Goal: Information Seeking & Learning: Understand process/instructions

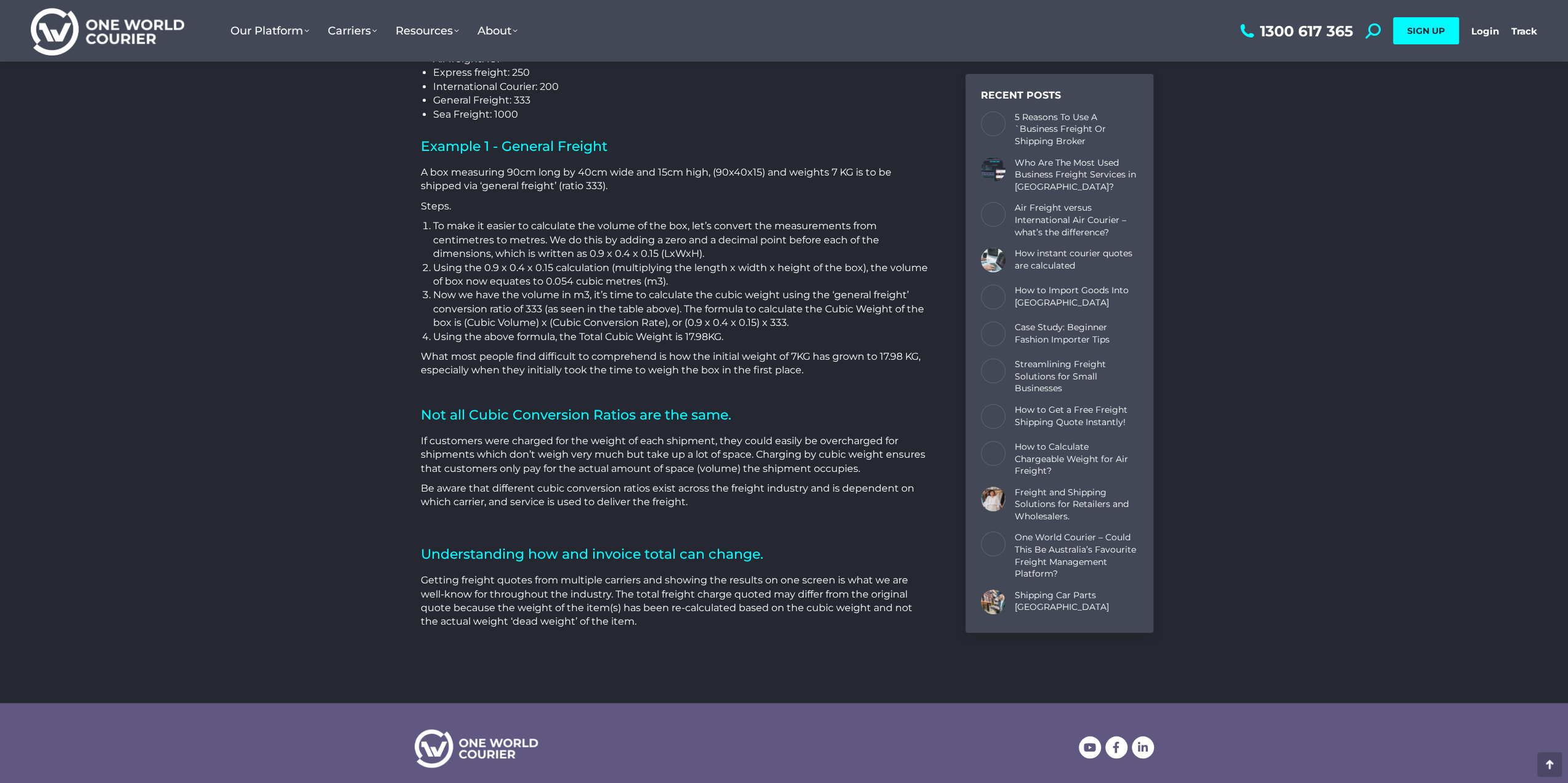
scroll to position [972, 0]
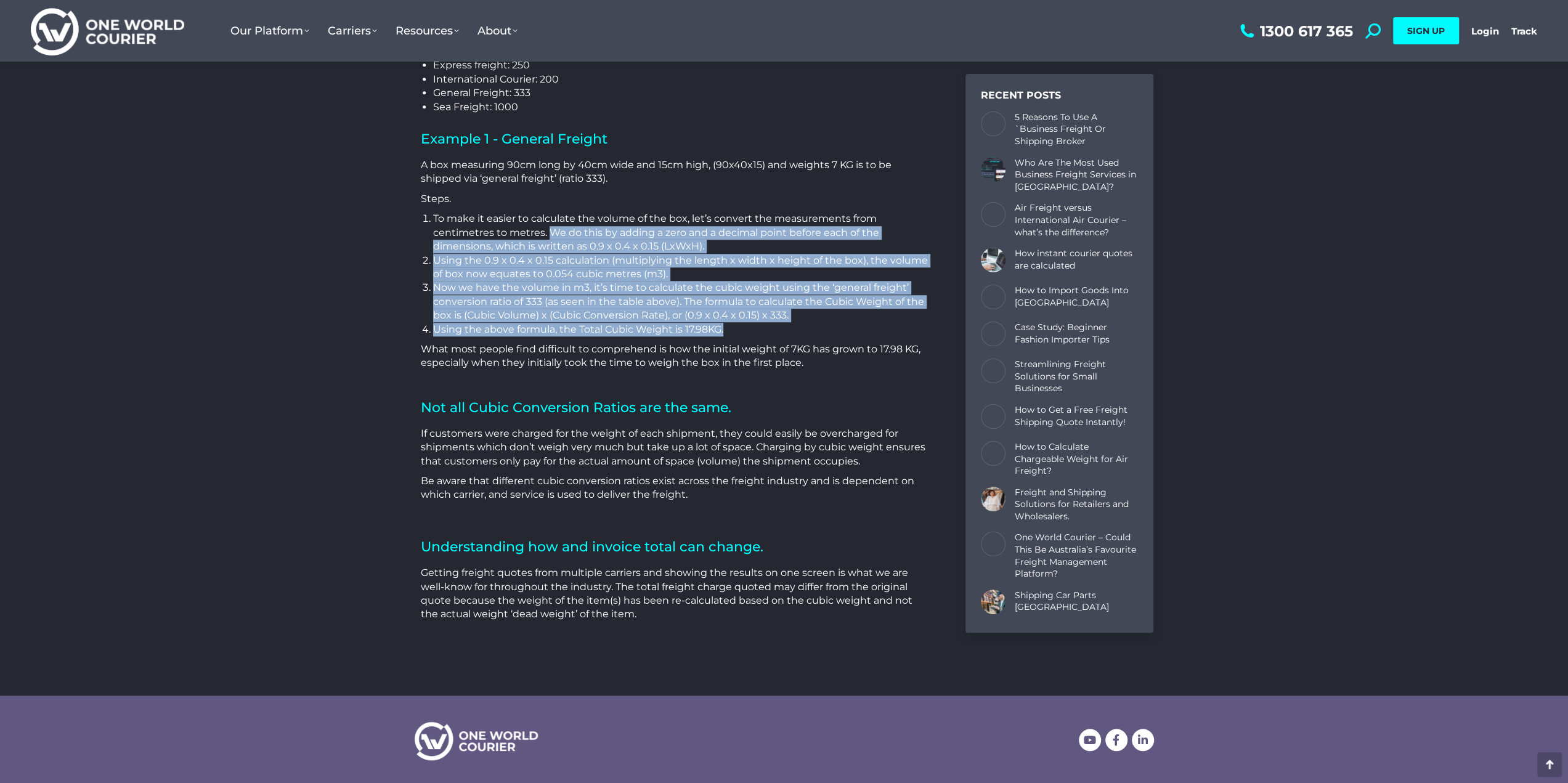
drag, startPoint x: 547, startPoint y: 231, endPoint x: 869, endPoint y: 331, distance: 337.2
click at [869, 331] on ol "To make it easier to calculate the volume of the box, let’s convert the measure…" at bounding box center [680, 274] width 496 height 124
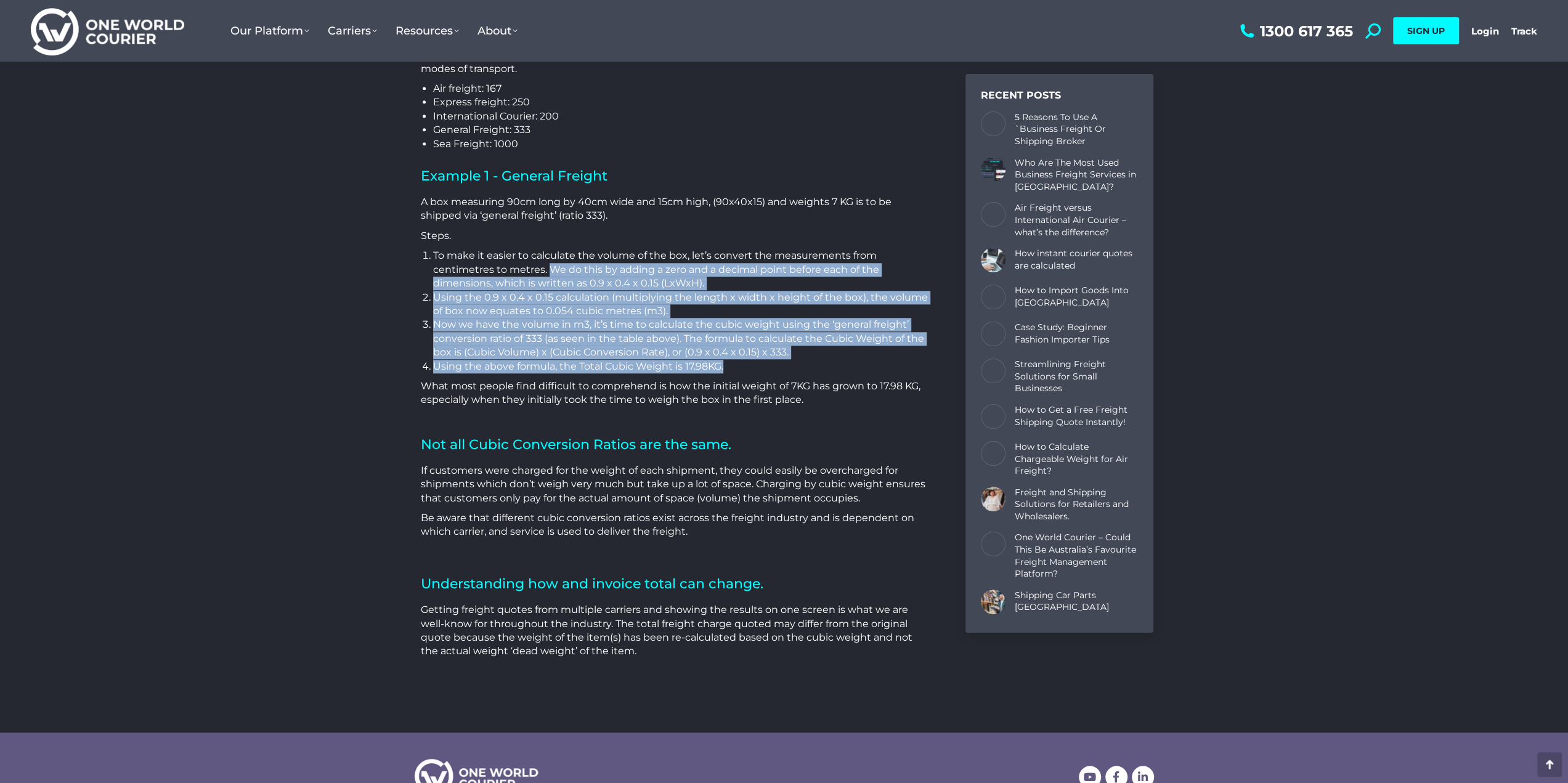
scroll to position [923, 0]
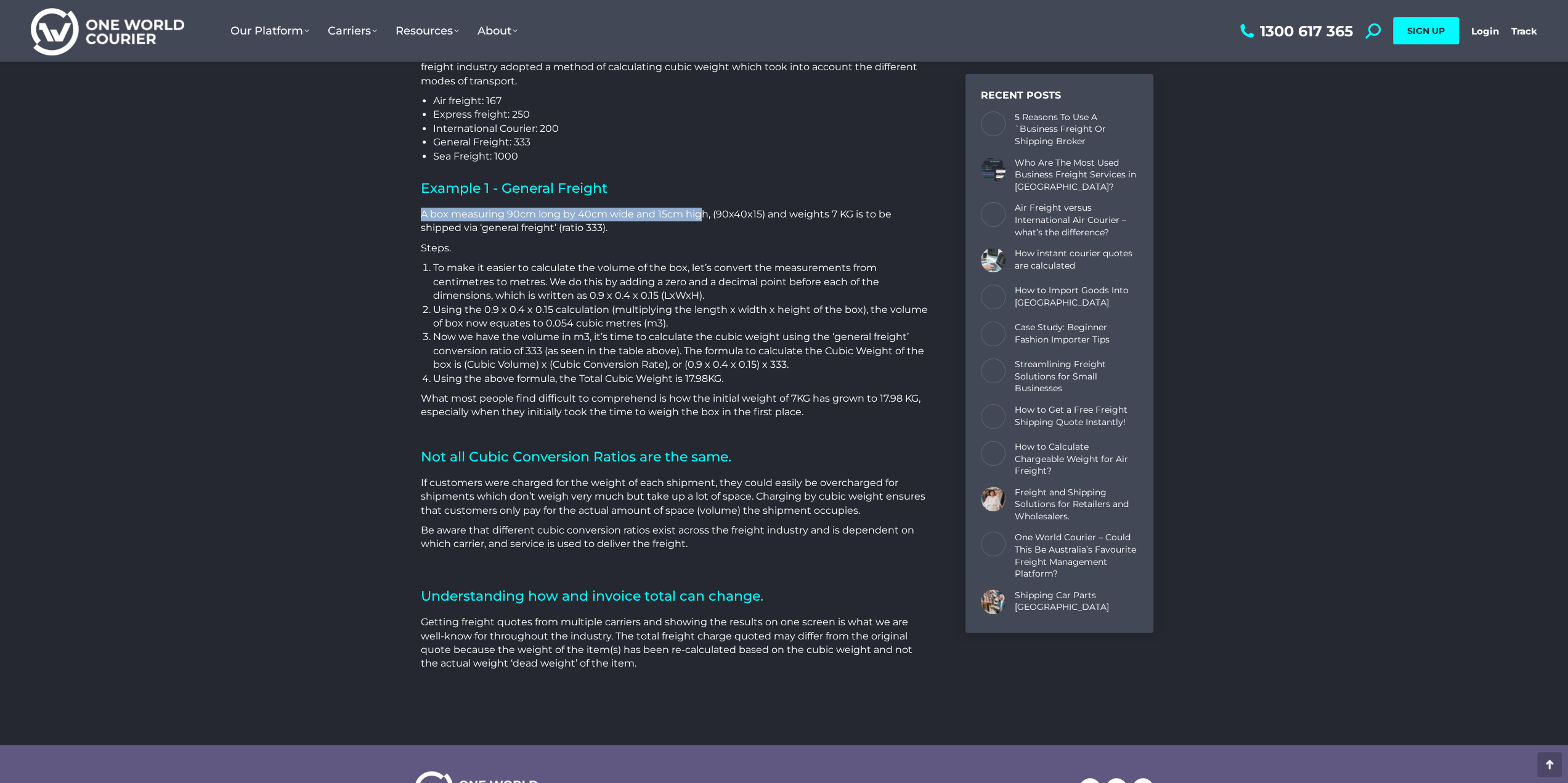
drag, startPoint x: 419, startPoint y: 216, endPoint x: 700, endPoint y: 212, distance: 281.0
click at [700, 212] on div "Example 1 - General Freight A box measuring 90cm long by 40cm wide and 15cm hig…" at bounding box center [674, 300] width 520 height 250
click at [517, 238] on div "A box measuring 90cm long by 40cm wide and 15cm high, (90x40x15) and weights 7 …" at bounding box center [675, 314] width 508 height 212
drag, startPoint x: 579, startPoint y: 377, endPoint x: 674, endPoint y: 377, distance: 95.0
click at [674, 377] on li "Using the above formula, the Total Cubic Weight is 17.98KG." at bounding box center [680, 379] width 496 height 14
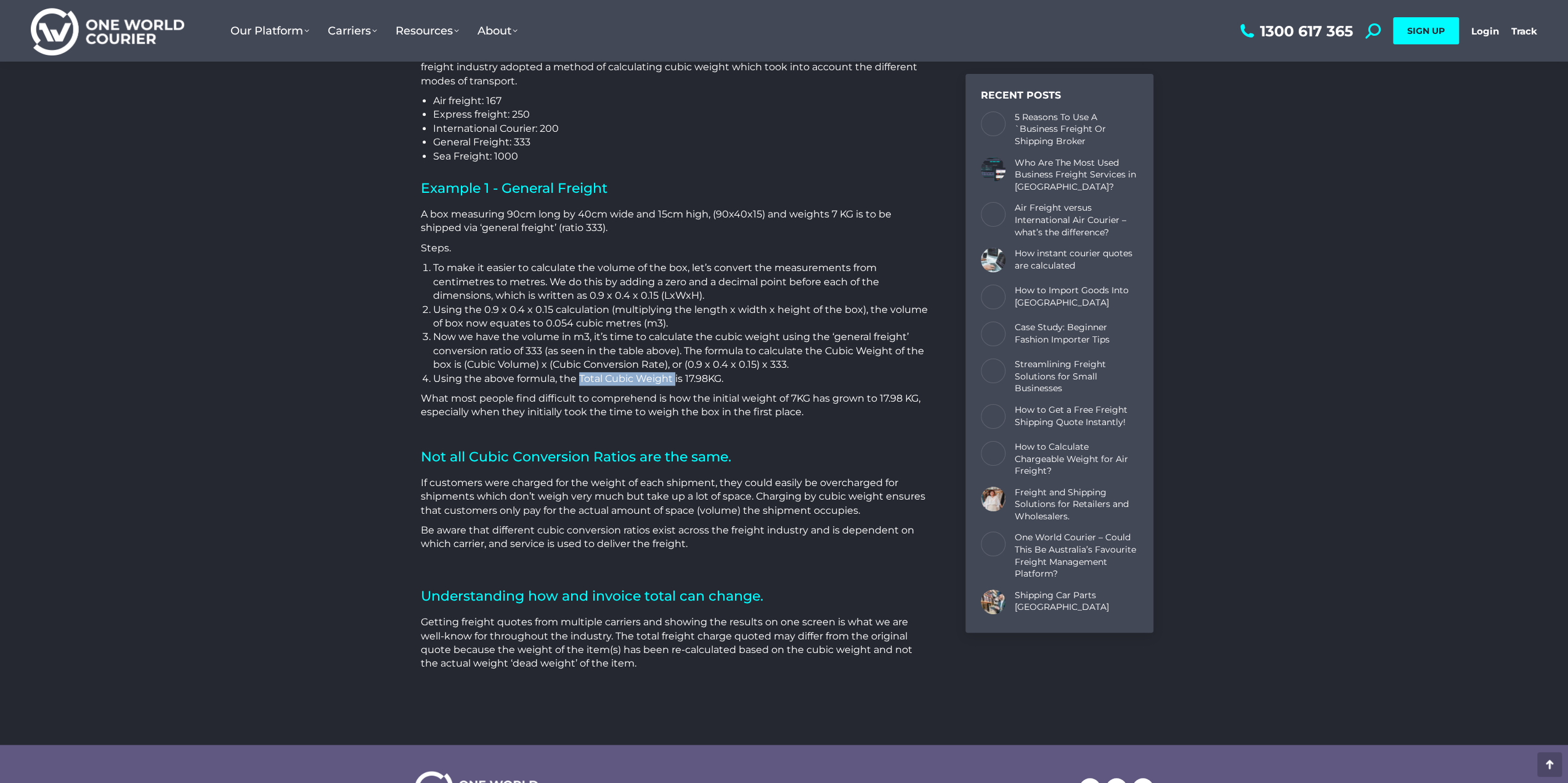
copy li "Total Cubic Weight"
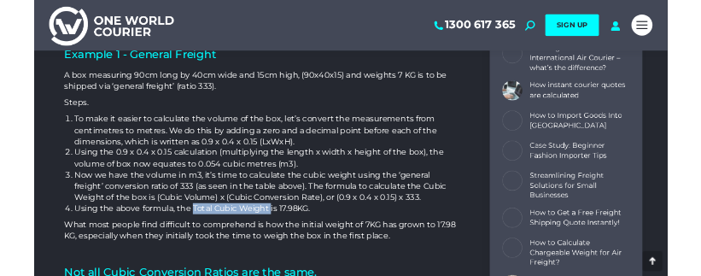
scroll to position [1478, 0]
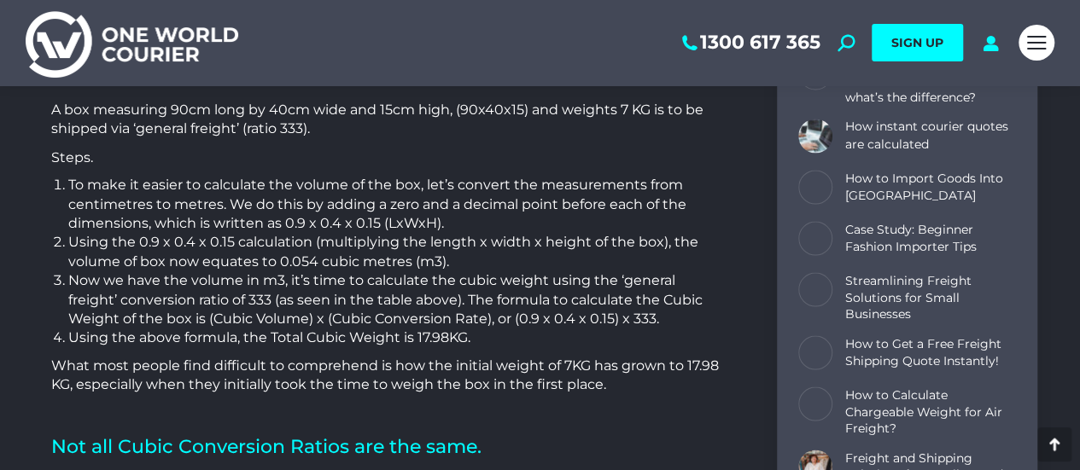
click at [217, 294] on li "Now we have the volume in m3, it’s time to calculate the cubic weight using the…" at bounding box center [396, 299] width 657 height 57
click at [283, 242] on li "Using the 0.9 x 0.4 x 0.15 calculation (multiplying the length x width x height…" at bounding box center [396, 251] width 657 height 38
drag, startPoint x: 283, startPoint y: 236, endPoint x: 457, endPoint y: 236, distance: 174.1
click at [457, 236] on li "Using the 0.9 x 0.4 x 0.15 calculation (multiplying the length x width x height…" at bounding box center [396, 251] width 657 height 38
click at [408, 271] on li "Now we have the volume in m3, it’s time to calculate the cubic weight using the…" at bounding box center [396, 299] width 657 height 57
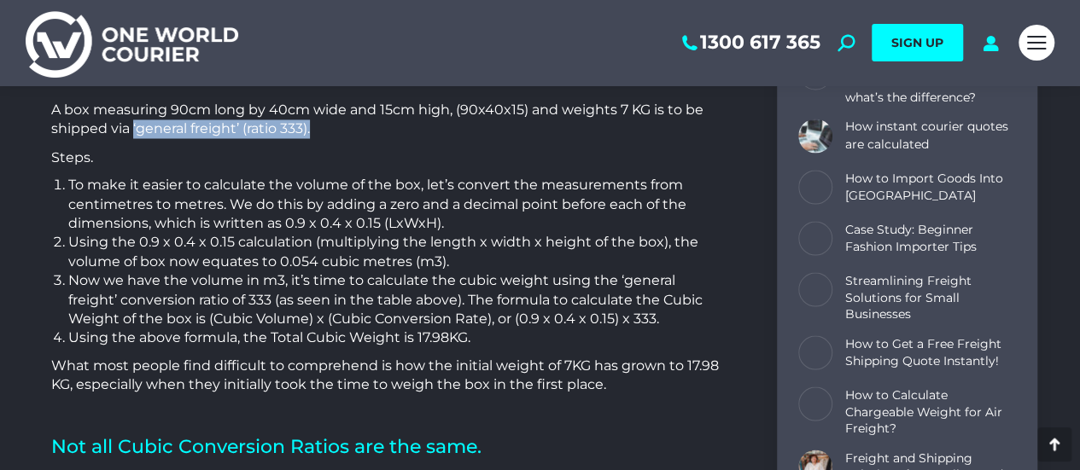
drag, startPoint x: 134, startPoint y: 108, endPoint x: 352, endPoint y: 109, distance: 217.7
click at [352, 109] on p "A box measuring 90cm long by 40cm wide and 15cm high, (90x40x15) and weights 7 …" at bounding box center [388, 120] width 674 height 38
copy p "‘general freight’ (ratio 333)."
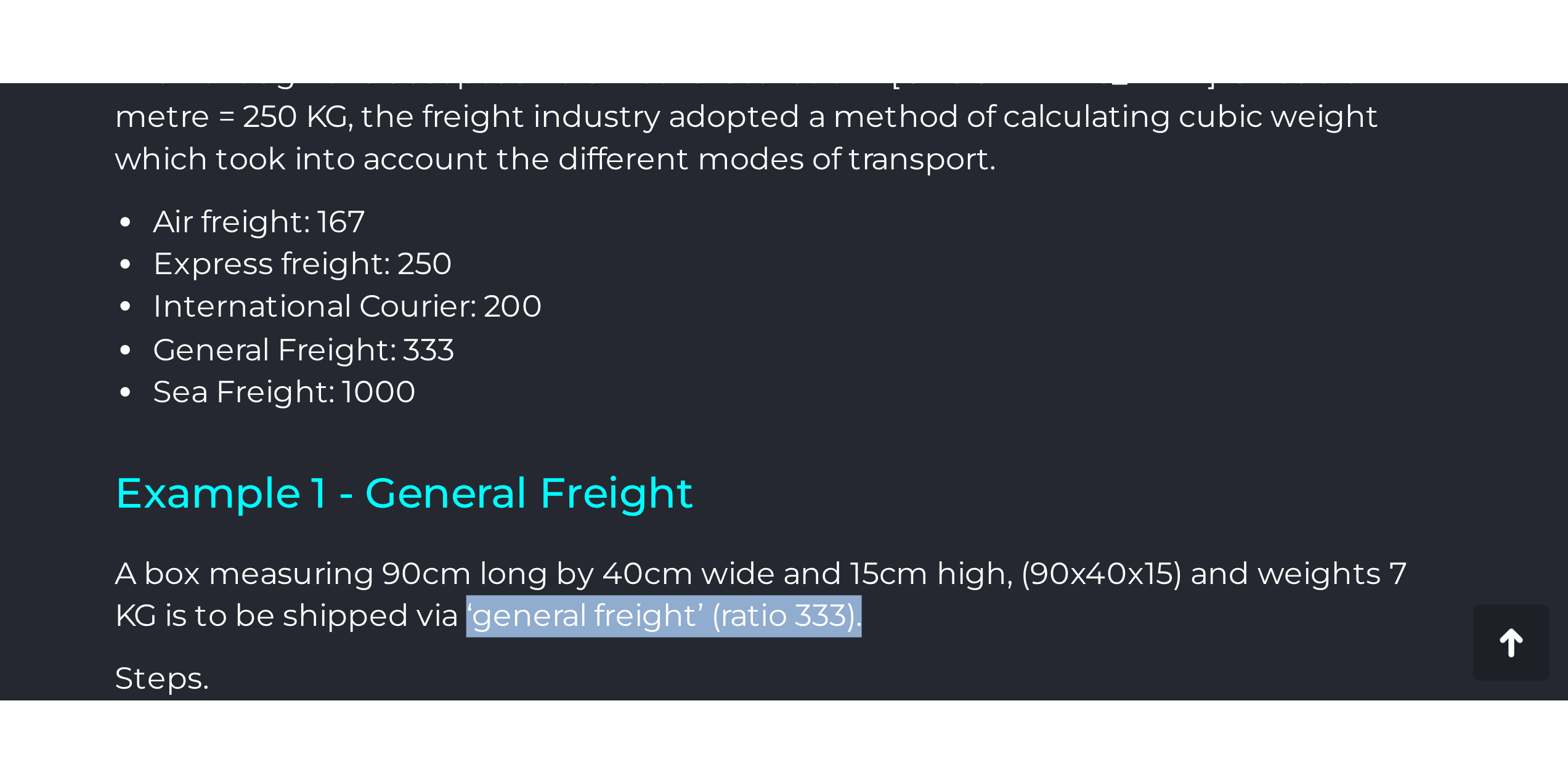
scroll to position [1427, 739]
